Goal: Unclear

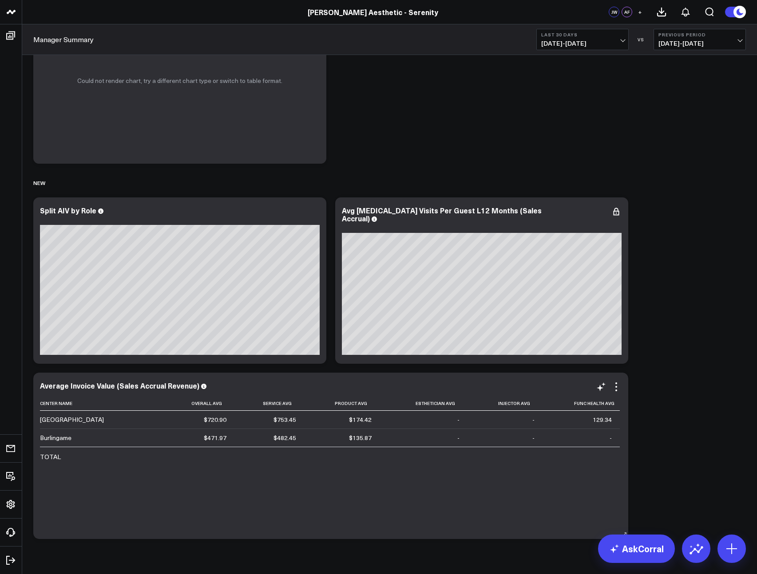
scroll to position [3246, 0]
